Goal: Information Seeking & Learning: Find specific fact

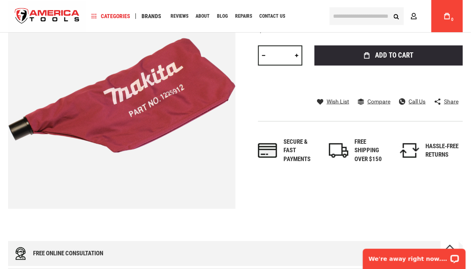
scroll to position [155, 0]
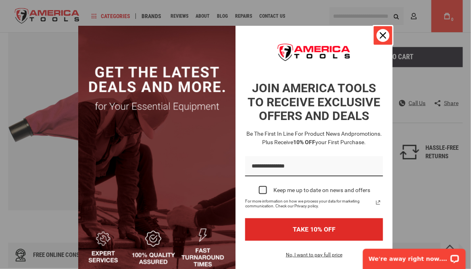
click at [380, 35] on icon "close icon" at bounding box center [383, 35] width 6 height 6
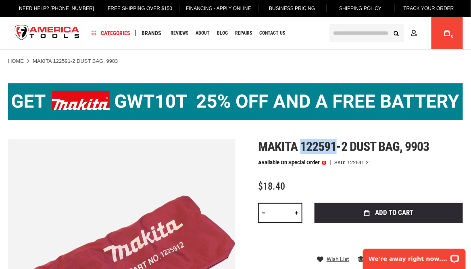
drag, startPoint x: 301, startPoint y: 145, endPoint x: 337, endPoint y: 143, distance: 36.8
click at [337, 143] on span "Makita 122591-2 dust bag, 9903" at bounding box center [343, 146] width 171 height 15
copy span "122591"
